Goal: Find specific page/section: Find specific page/section

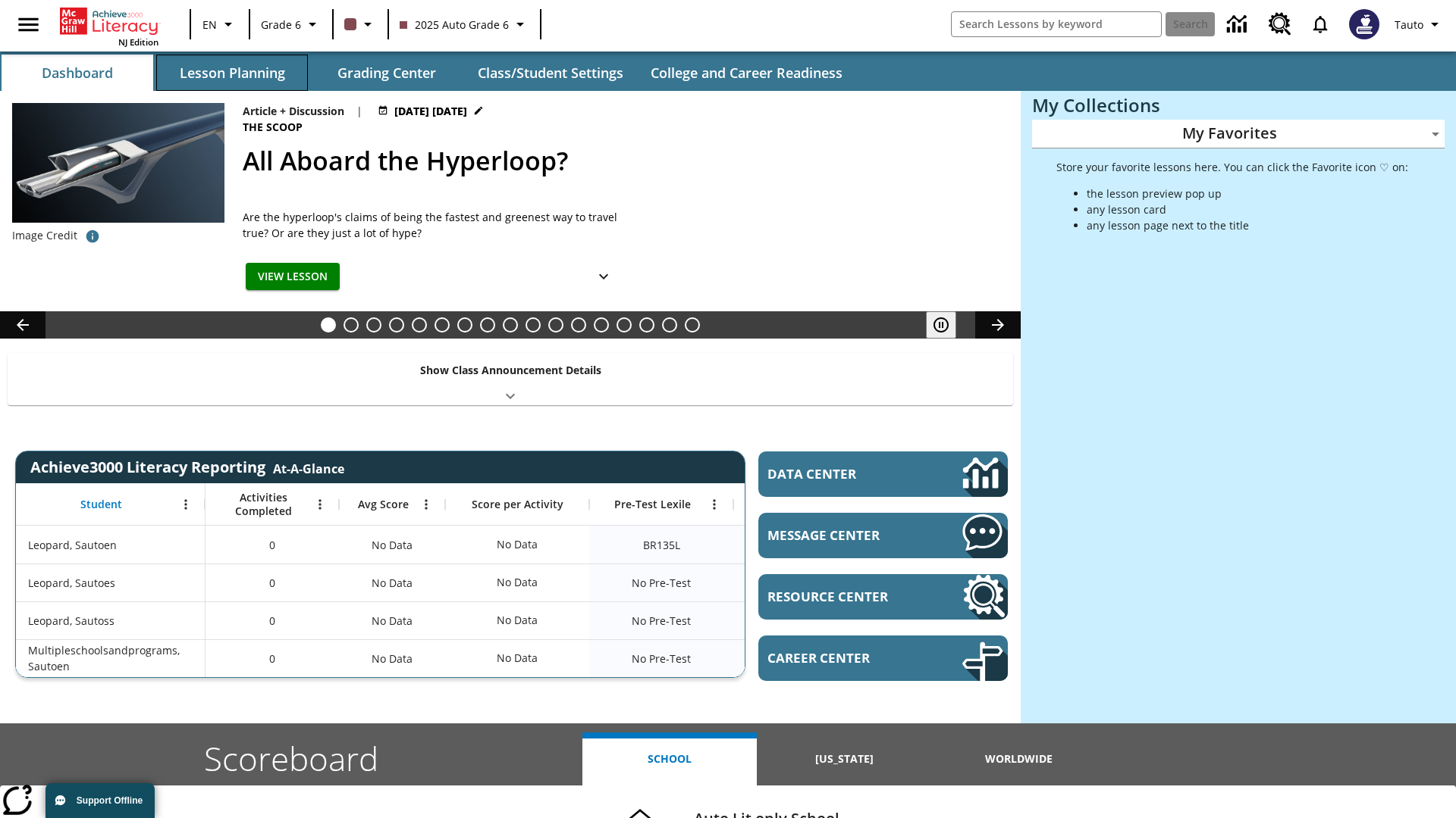
click at [232, 73] on button "Lesson Planning" at bounding box center [232, 73] width 152 height 37
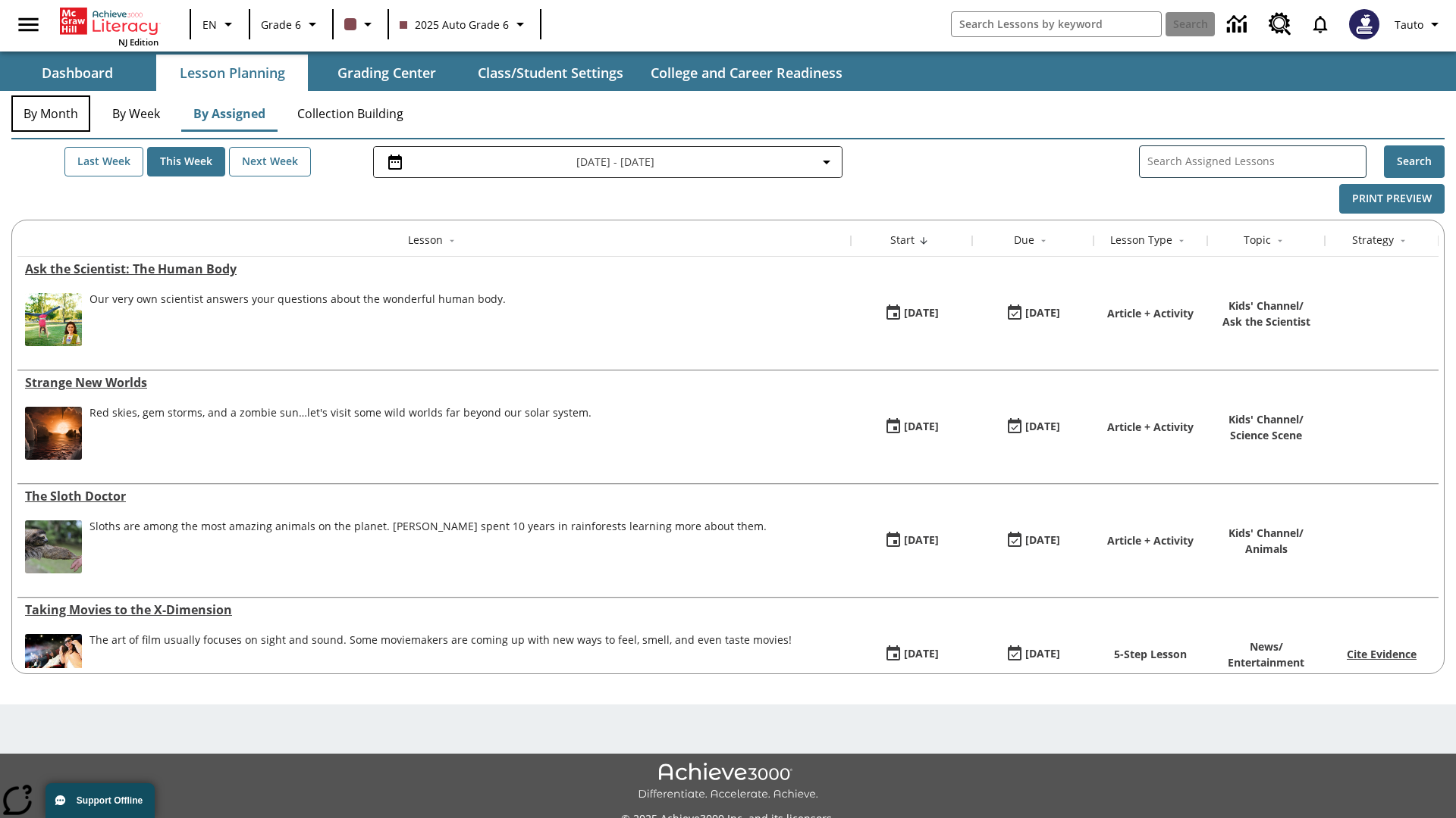
click at [51, 114] on button "By Month" at bounding box center [51, 114] width 79 height 37
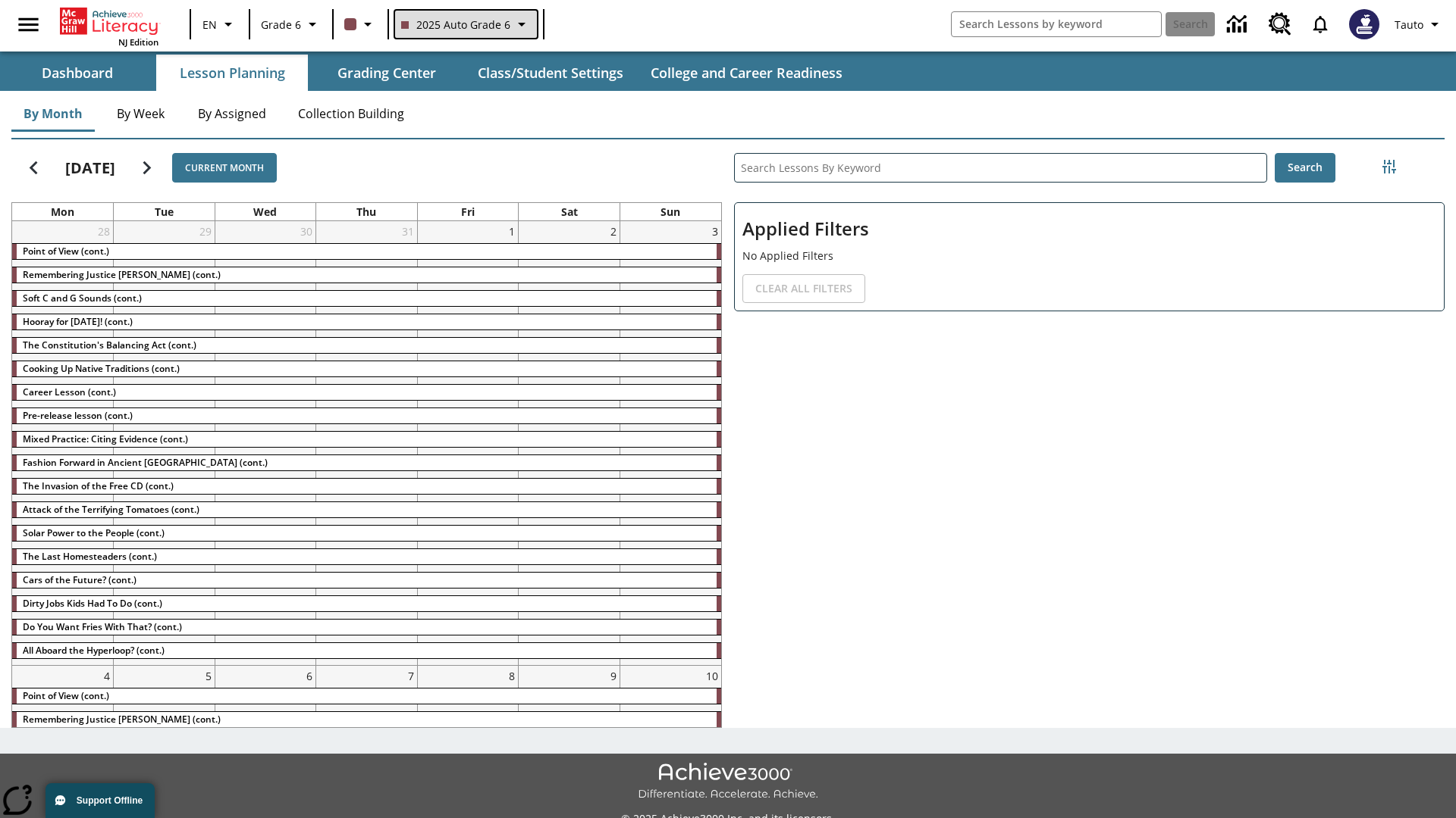
click at [464, 24] on span "2025 Auto Grade 6" at bounding box center [456, 24] width 110 height 16
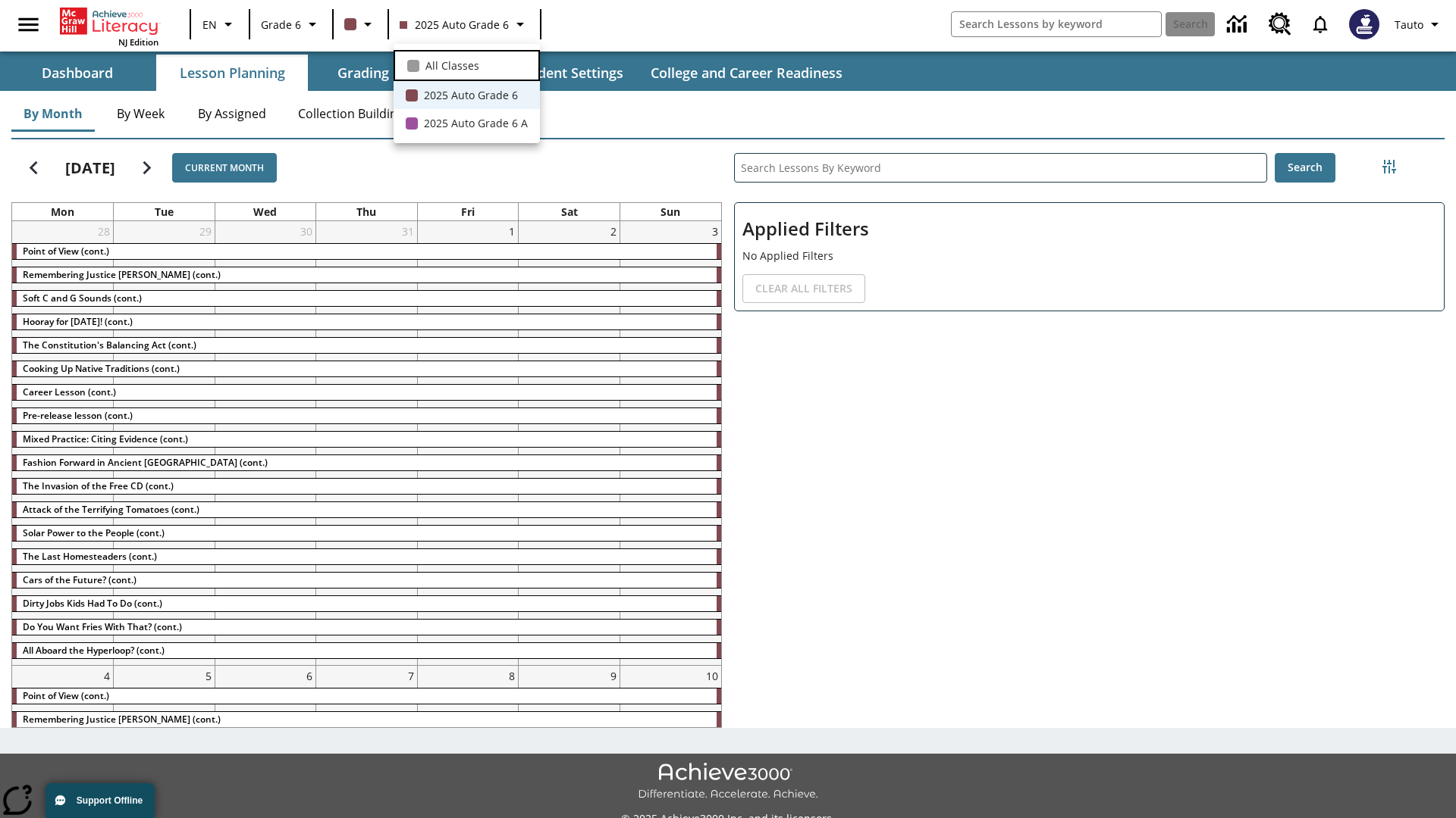
click at [467, 64] on span "All Classes" at bounding box center [452, 65] width 54 height 16
